Goal: Find specific page/section: Find specific page/section

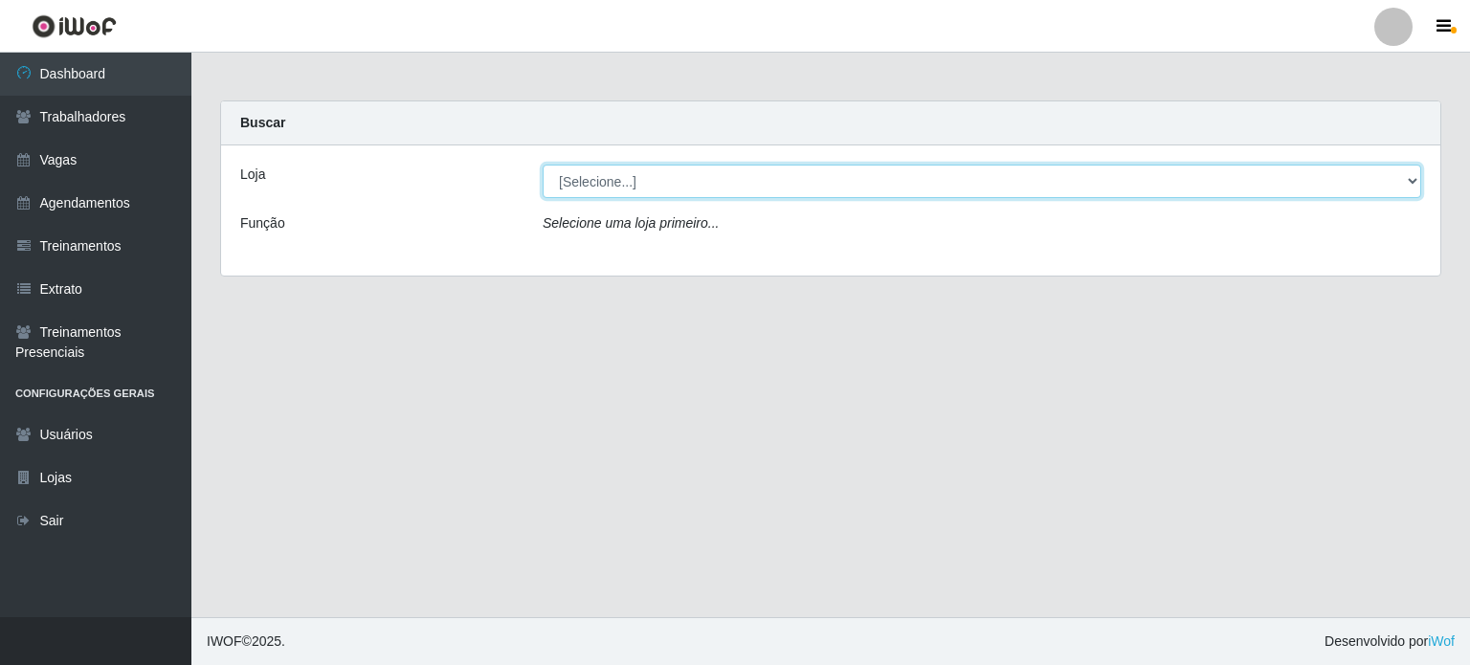
click at [597, 186] on select "[Selecione...] Corte Fácil - Unidade Planalto" at bounding box center [982, 182] width 879 height 34
select select "202"
click at [543, 165] on select "[Selecione...] Corte Fácil - Unidade Planalto" at bounding box center [982, 182] width 879 height 34
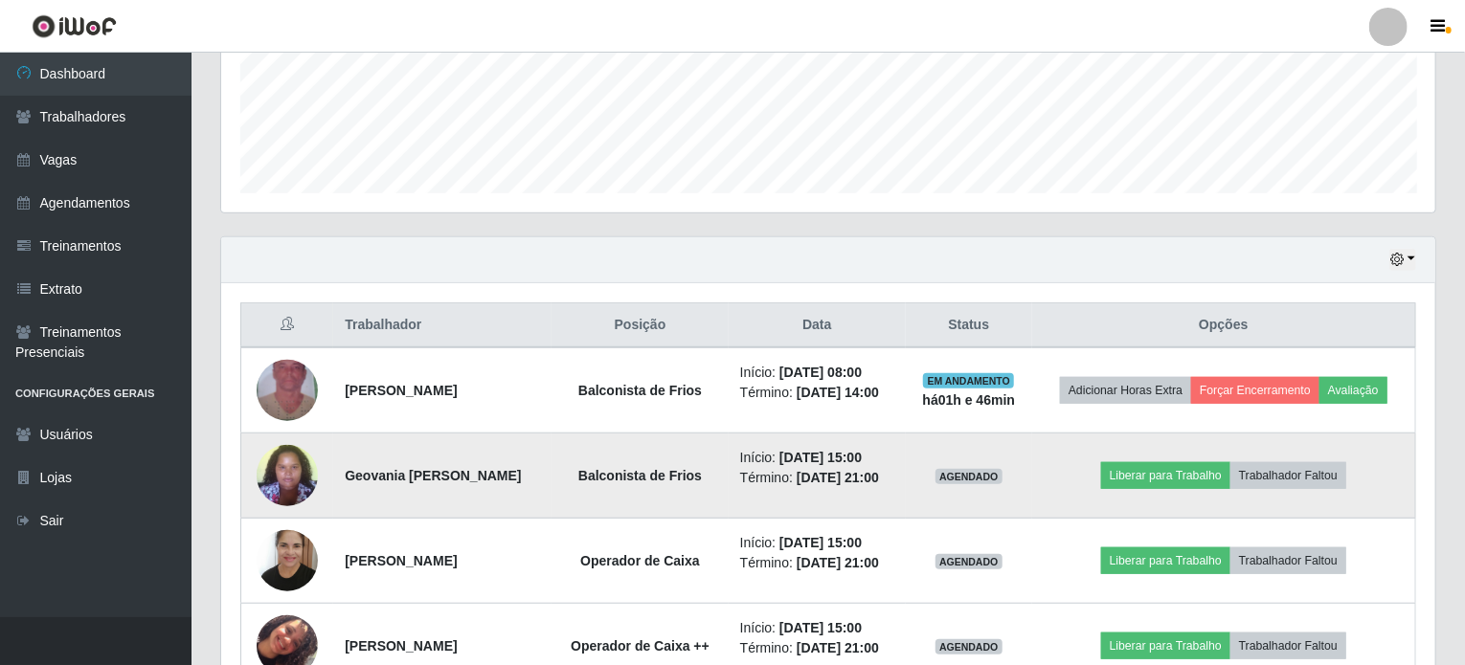
scroll to position [574, 0]
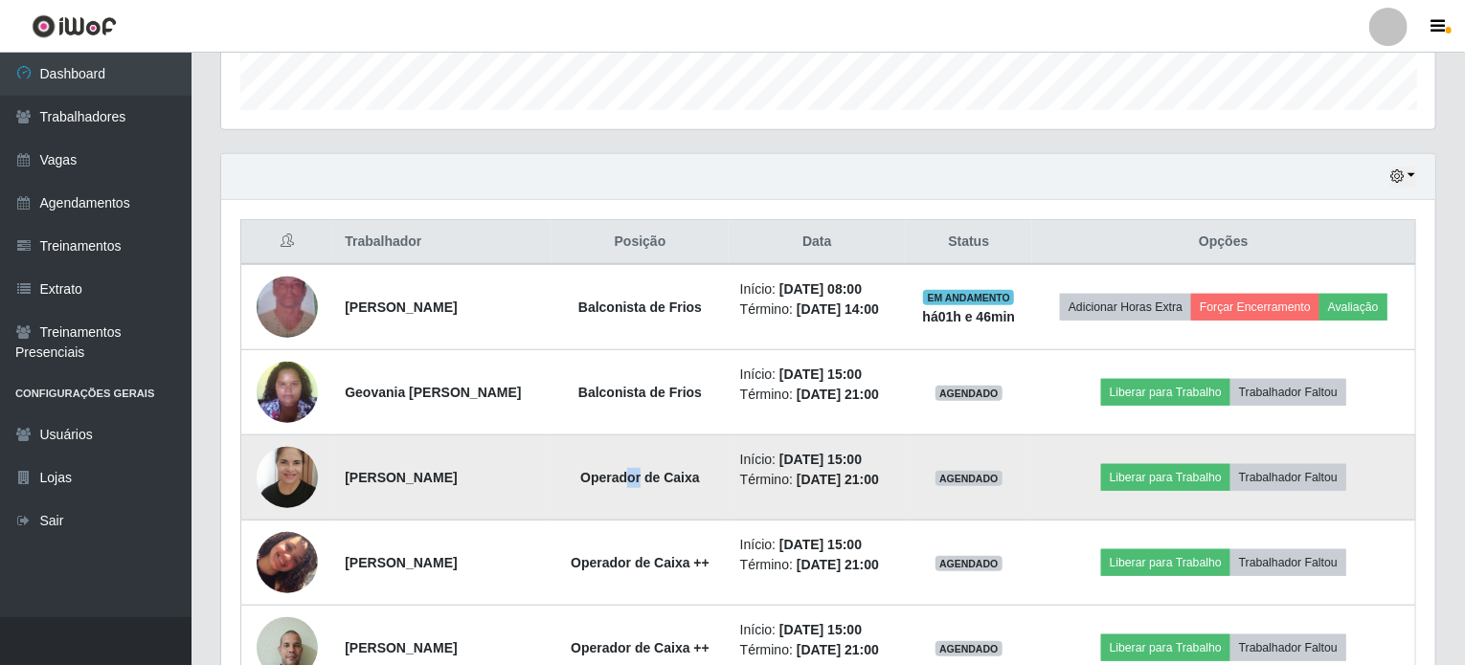
drag, startPoint x: 621, startPoint y: 474, endPoint x: 637, endPoint y: 474, distance: 16.3
click at [637, 474] on strong "Operador de Caixa" at bounding box center [640, 477] width 120 height 15
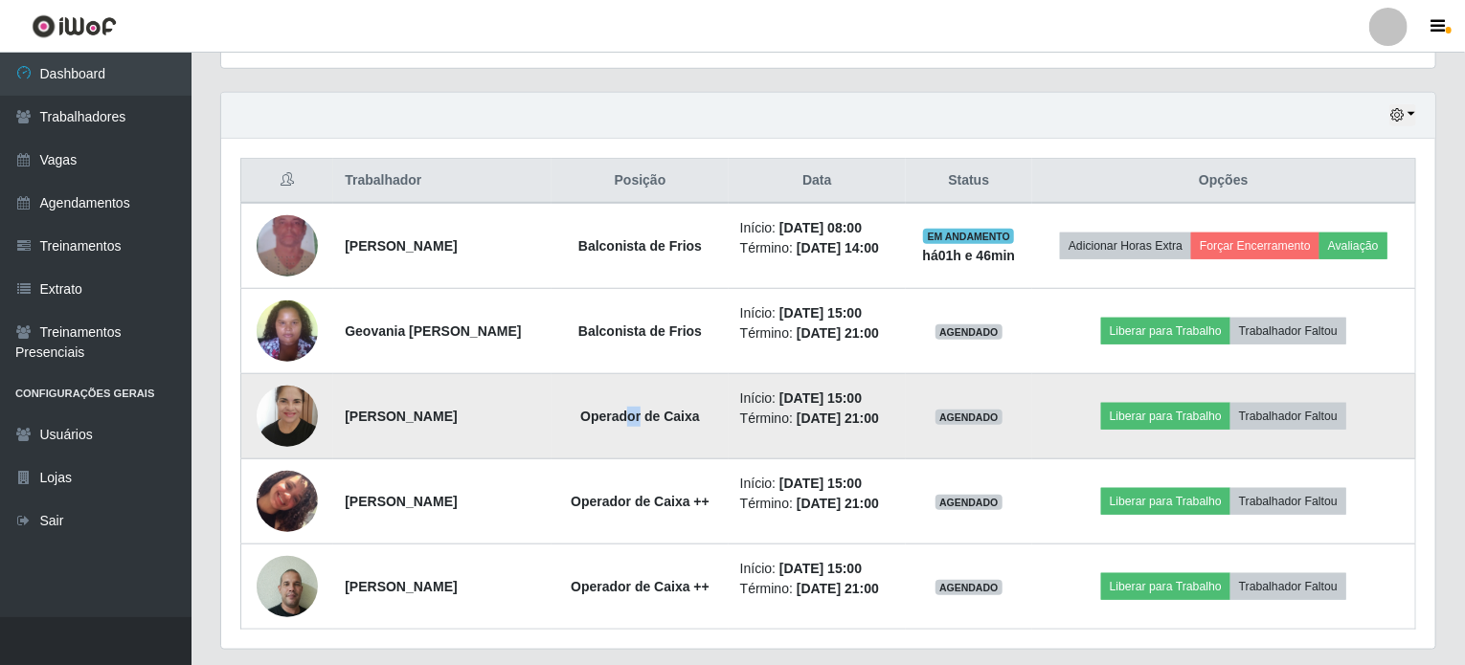
scroll to position [670, 0]
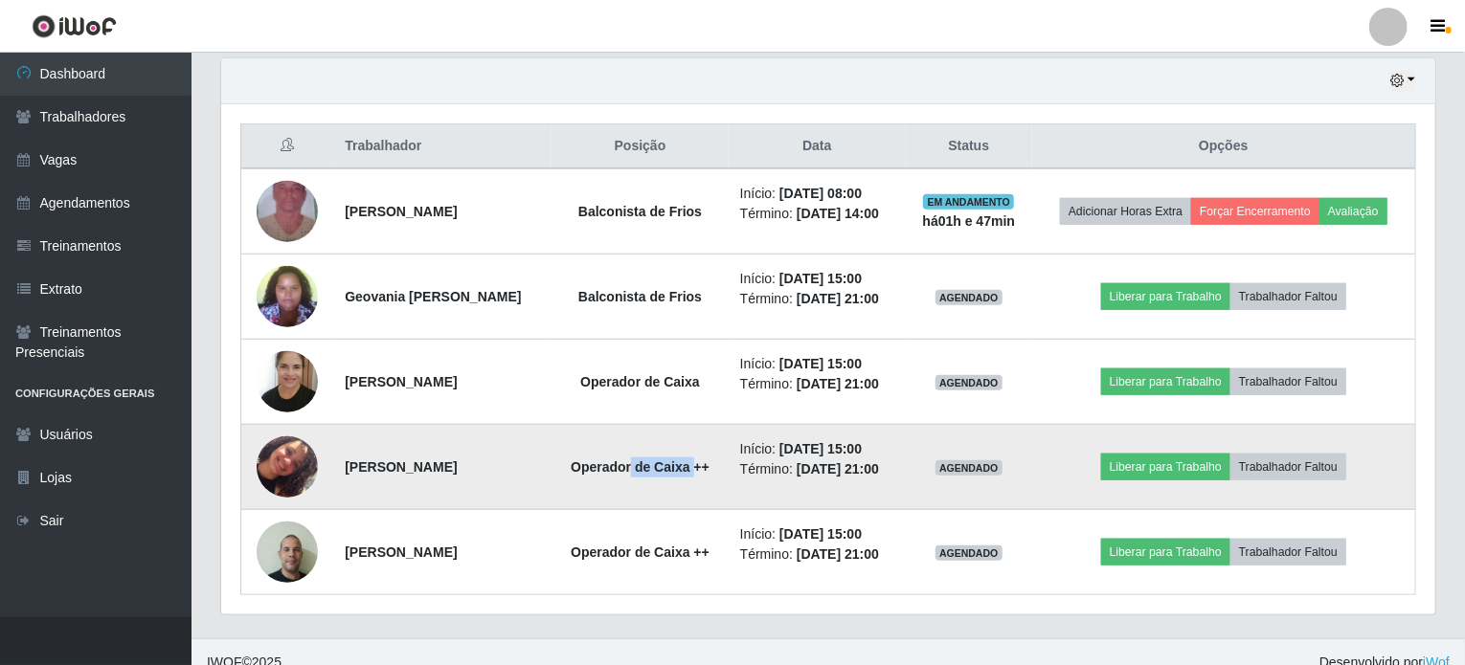
drag, startPoint x: 628, startPoint y: 470, endPoint x: 687, endPoint y: 462, distance: 59.8
click at [687, 462] on strong "Operador de Caixa ++" at bounding box center [639, 466] width 139 height 15
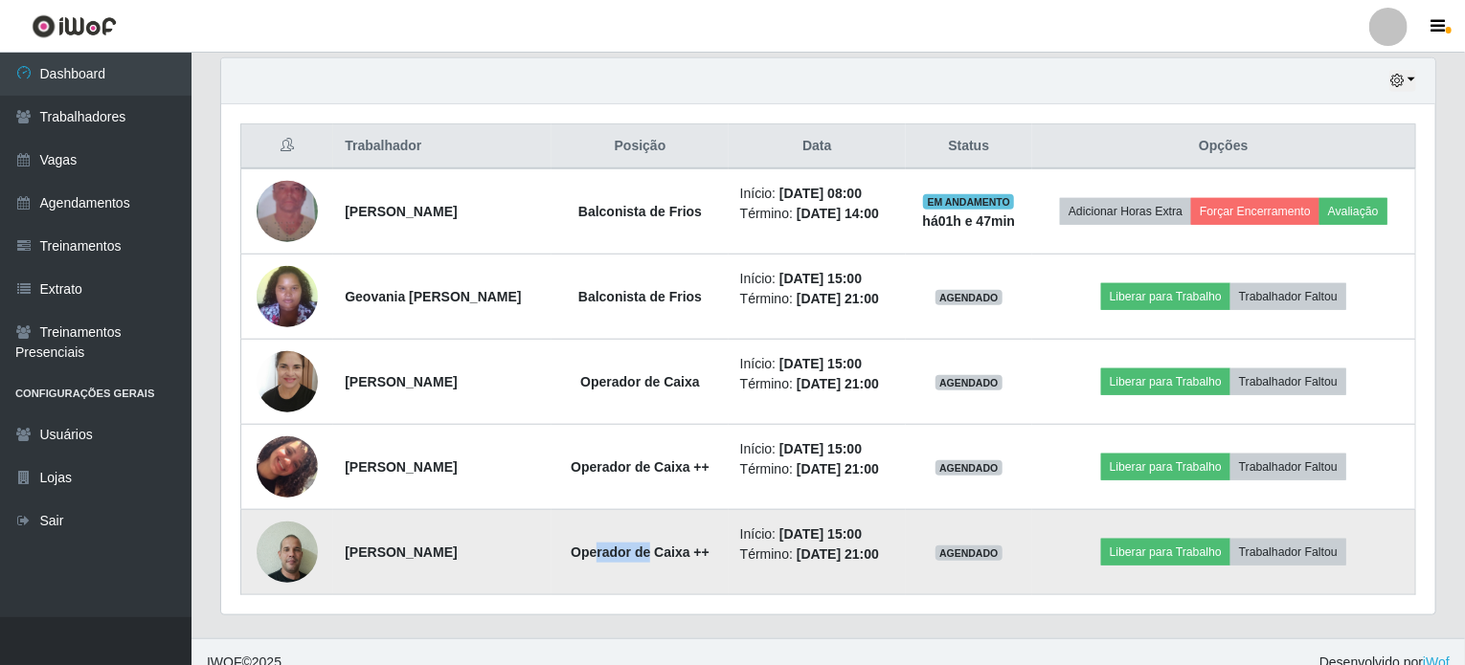
drag, startPoint x: 590, startPoint y: 552, endPoint x: 643, endPoint y: 544, distance: 54.3
click at [643, 545] on strong "Operador de Caixa ++" at bounding box center [639, 552] width 139 height 15
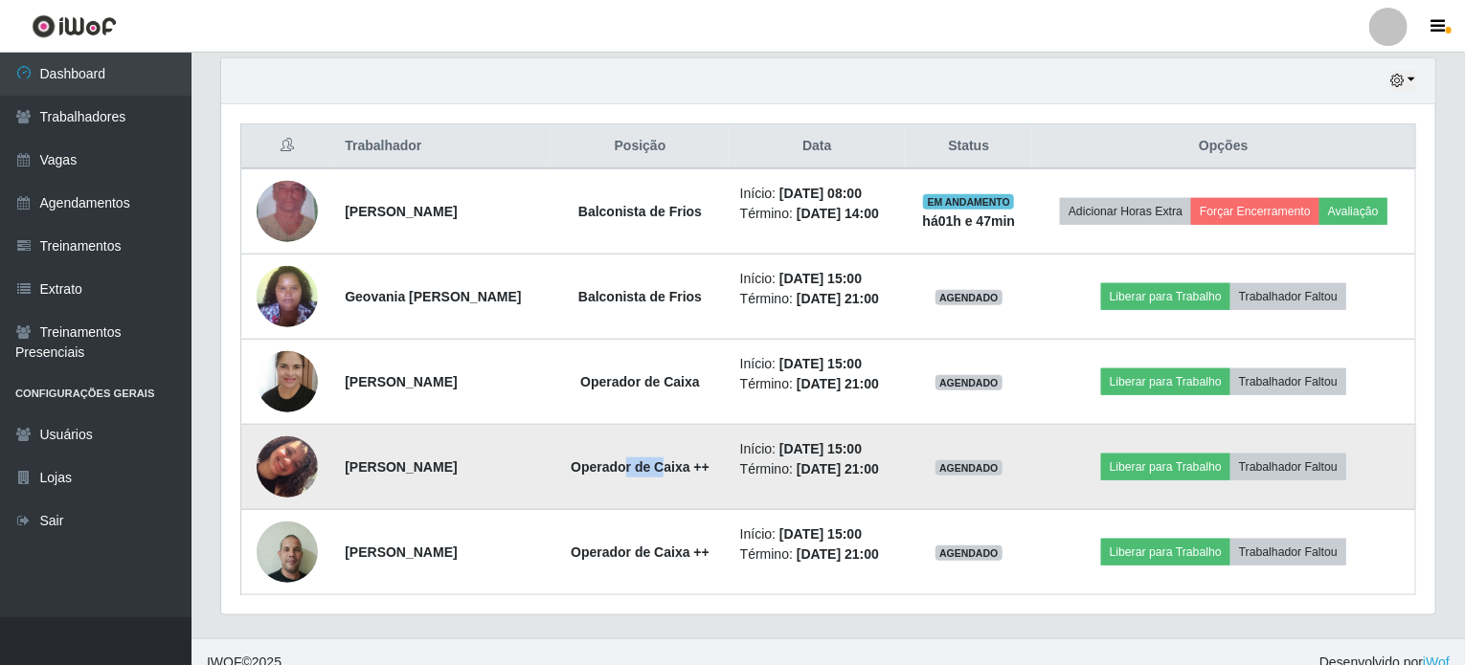
drag, startPoint x: 623, startPoint y: 461, endPoint x: 655, endPoint y: 466, distance: 31.9
click at [655, 466] on strong "Operador de Caixa ++" at bounding box center [639, 466] width 139 height 15
